Goal: Check status: Check status

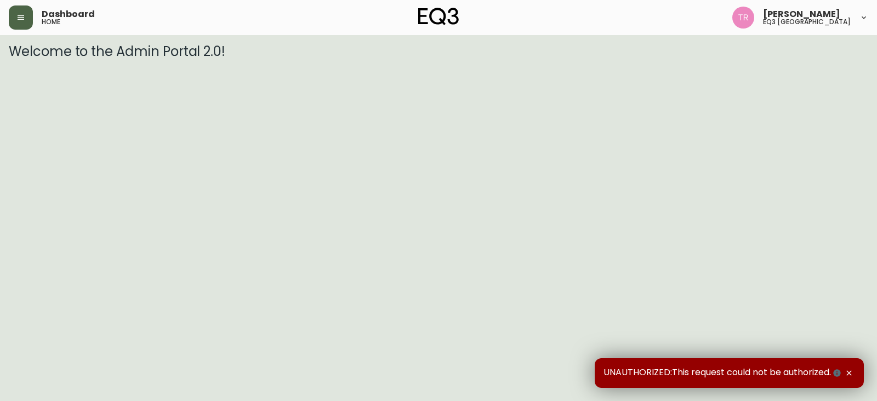
click at [17, 10] on button "button" at bounding box center [21, 17] width 24 height 24
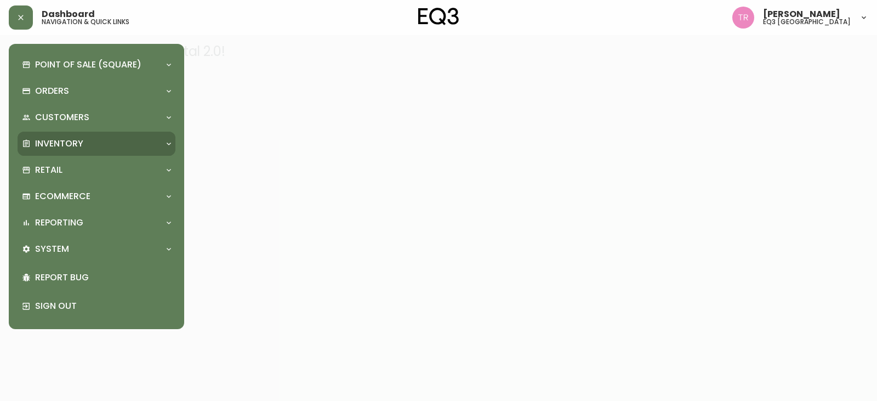
click at [61, 134] on div "Inventory" at bounding box center [97, 144] width 158 height 24
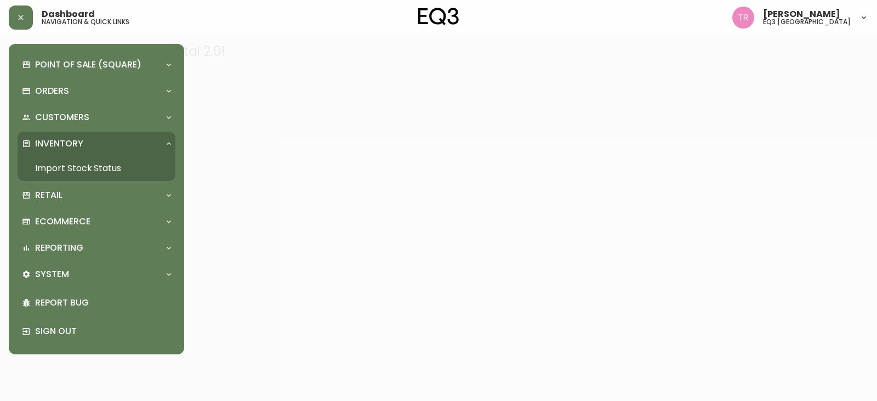
click at [68, 159] on link "Import Stock Status" at bounding box center [97, 168] width 158 height 25
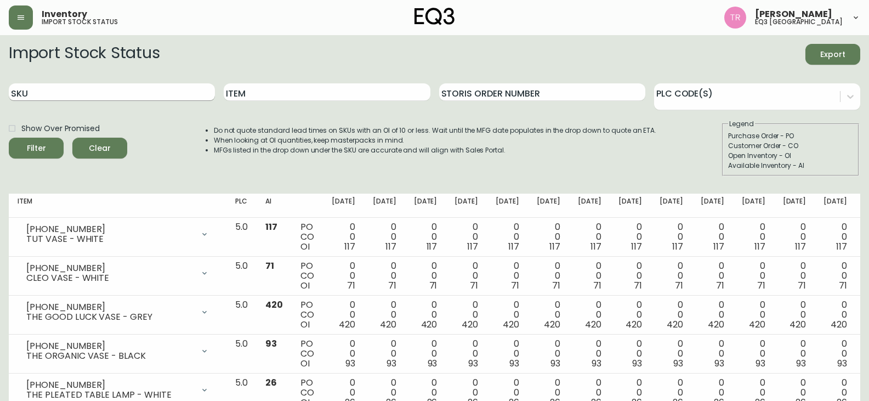
drag, startPoint x: 121, startPoint y: 82, endPoint x: 129, endPoint y: 86, distance: 9.4
click at [122, 84] on div "SKU" at bounding box center [112, 93] width 206 height 36
click at [66, 88] on input "SKU" at bounding box center [112, 92] width 206 height 18
click at [54, 93] on input "SKU" at bounding box center [112, 92] width 206 height 18
click at [268, 96] on input "Item" at bounding box center [327, 92] width 206 height 18
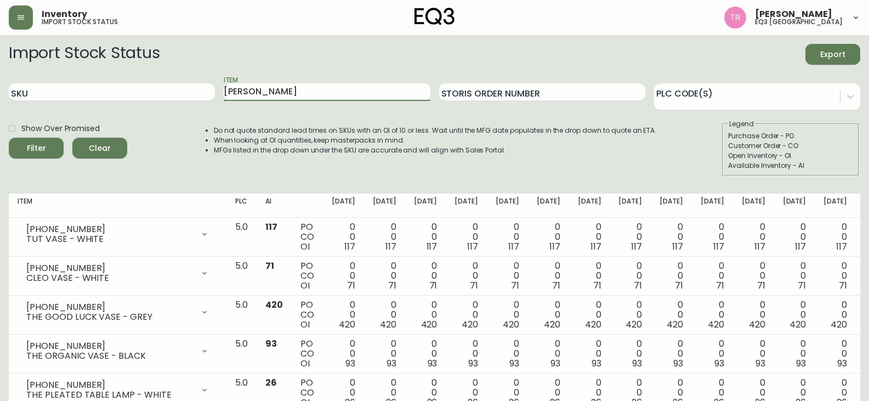
type input "[PERSON_NAME]"
click at [38, 152] on div "Filter" at bounding box center [36, 148] width 19 height 14
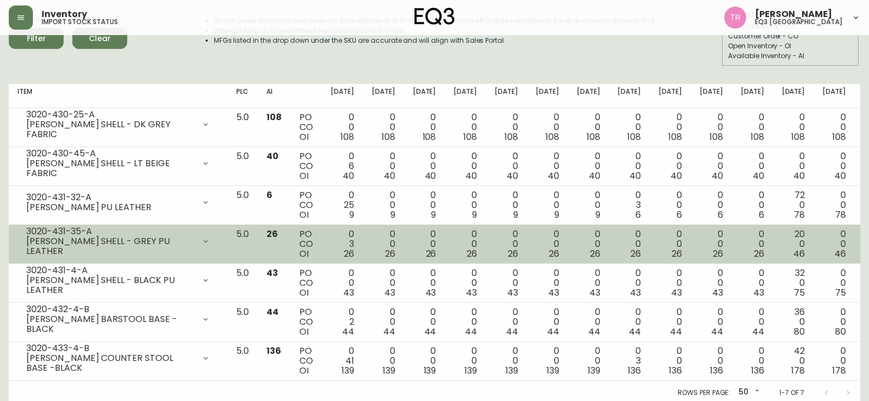
scroll to position [114, 0]
